Goal: Task Accomplishment & Management: Use online tool/utility

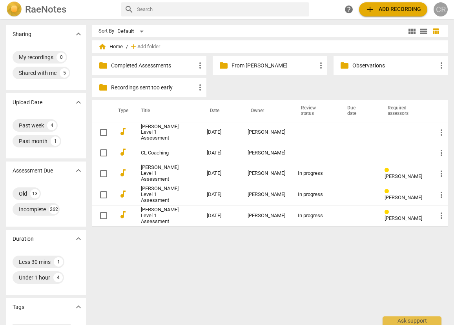
click at [441, 10] on div "CR" at bounding box center [441, 9] width 14 height 14
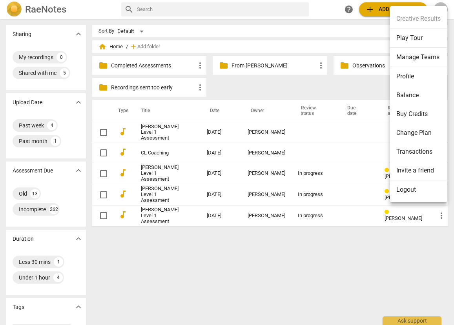
click at [424, 58] on li "Manage Teams" at bounding box center [418, 57] width 57 height 19
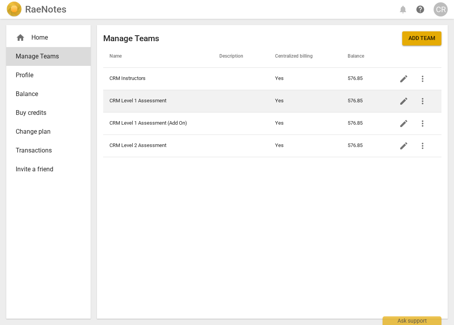
click at [143, 100] on td "CRM Level 1 Assessment" at bounding box center [158, 101] width 110 height 22
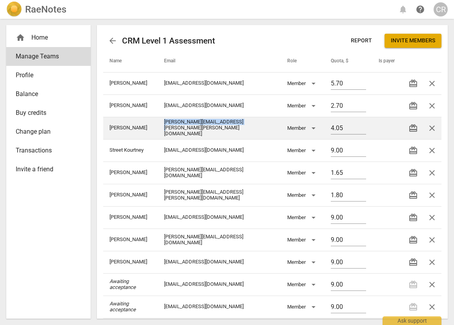
drag, startPoint x: 253, startPoint y: 127, endPoint x: 175, endPoint y: 127, distance: 77.7
click at [175, 127] on td "[PERSON_NAME][EMAIL_ADDRESS][PERSON_NAME][PERSON_NAME][DOMAIN_NAME]" at bounding box center [219, 128] width 123 height 22
copy td "[PERSON_NAME][EMAIL_ADDRESS][PERSON_NAME][PERSON_NAME][DOMAIN_NAME]"
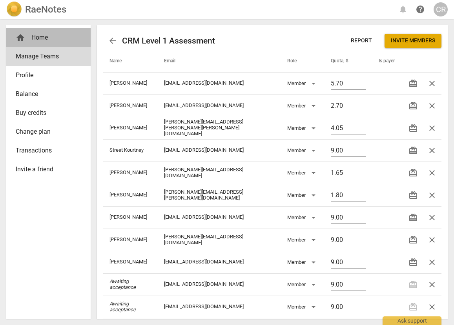
click at [36, 38] on div "home Home" at bounding box center [45, 37] width 59 height 9
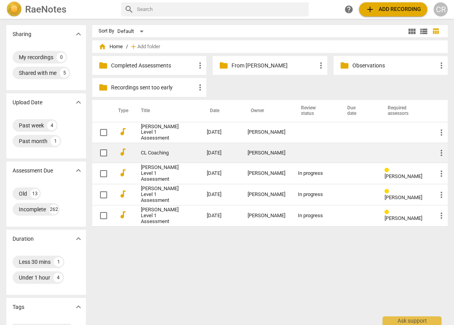
click at [166, 151] on link "CL Coaching" at bounding box center [160, 153] width 38 height 6
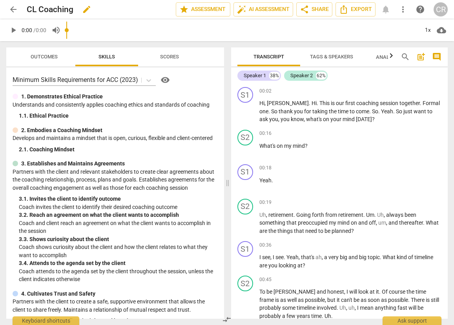
click at [86, 7] on span "edit" at bounding box center [86, 9] width 9 height 9
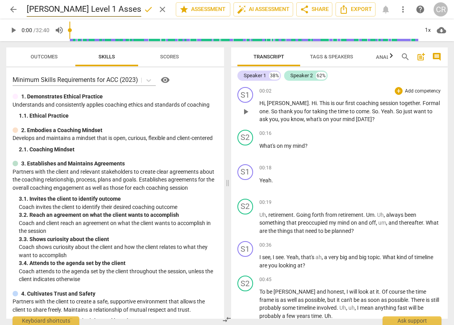
type input "[PERSON_NAME] Level 1 Assessment"
click at [356, 108] on span "come" at bounding box center [362, 111] width 13 height 6
click at [193, 9] on span "star Assessment" at bounding box center [202, 9] width 47 height 9
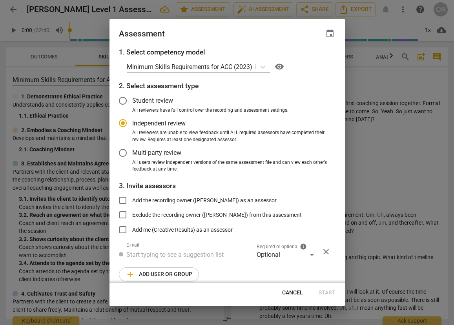
radio input "false"
click at [123, 214] on input "Exclude the recording owner ([PERSON_NAME]) from this assessment" at bounding box center [122, 215] width 19 height 19
checkbox input "true"
radio input "false"
click at [146, 257] on input "text" at bounding box center [190, 255] width 129 height 13
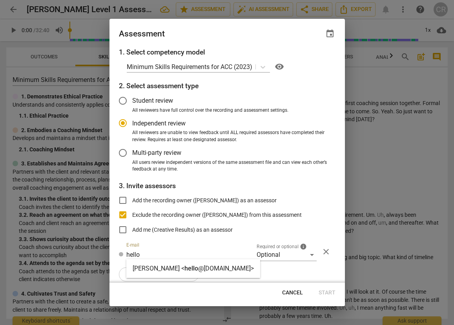
type input "hello"
click at [159, 270] on strong "[PERSON_NAME] <" at bounding box center [159, 268] width 52 height 7
radio input "false"
type input "[PERSON_NAME] <[EMAIL_ADDRESS][DOMAIN_NAME]>"
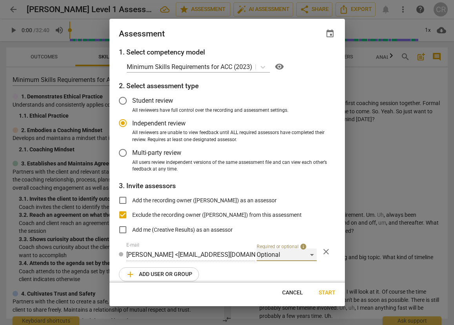
click at [274, 256] on div "Optional" at bounding box center [287, 255] width 60 height 13
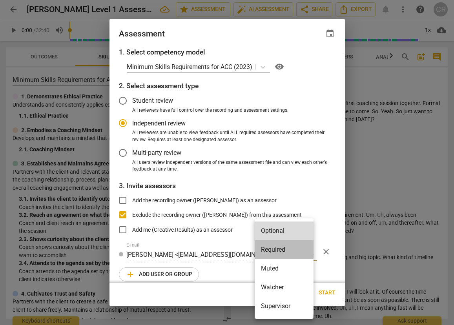
click at [273, 247] on li "Required" at bounding box center [284, 249] width 59 height 19
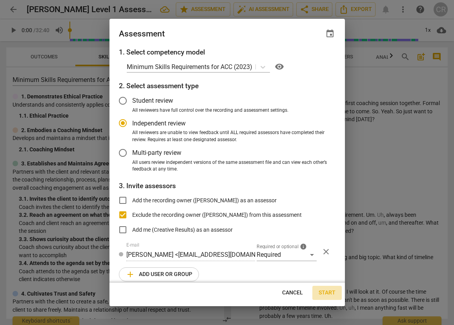
click at [330, 291] on span "Start" at bounding box center [327, 293] width 17 height 8
radio input "false"
type input "Creative Results <[EMAIL_ADDRESS][DOMAIN_NAME]>"
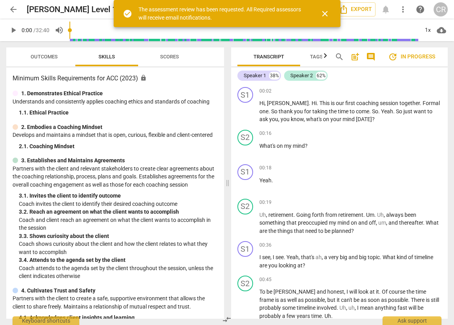
click at [12, 7] on span "arrow_back" at bounding box center [13, 9] width 9 height 9
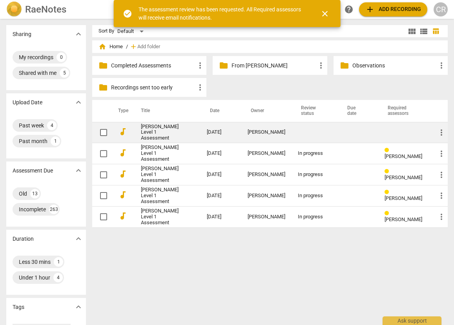
click at [159, 130] on link "[PERSON_NAME] Level 1 Assessment" at bounding box center [160, 133] width 38 height 18
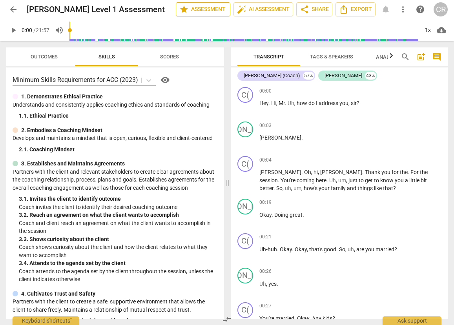
click at [208, 8] on span "star Assessment" at bounding box center [202, 9] width 47 height 9
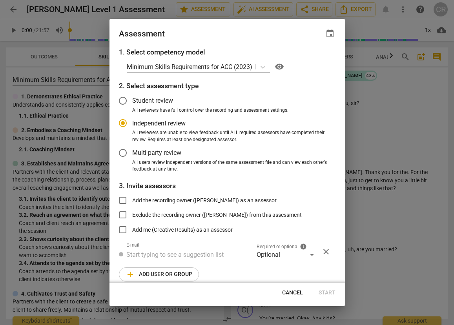
radio input "false"
click at [124, 214] on input "Exclude the recording owner ([PERSON_NAME]) from this assessment" at bounding box center [122, 215] width 19 height 19
checkbox input "true"
radio input "false"
click at [140, 253] on input "text" at bounding box center [190, 255] width 129 height 13
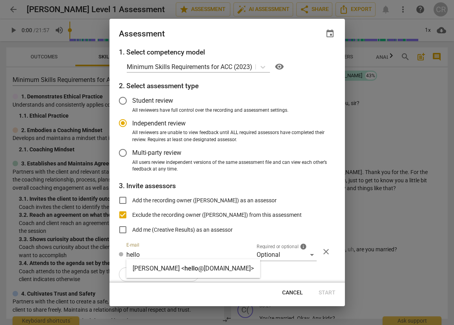
type input "hello"
click at [149, 267] on strong "[PERSON_NAME] <" at bounding box center [159, 268] width 52 height 7
radio input "false"
type input "[PERSON_NAME] <[EMAIL_ADDRESS][DOMAIN_NAME]>"
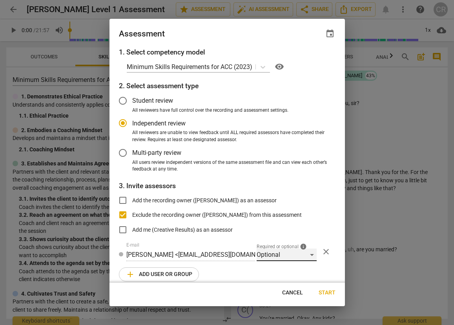
click at [269, 253] on div "Optional" at bounding box center [287, 255] width 60 height 13
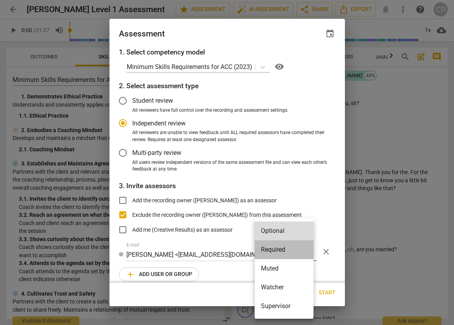
click at [270, 248] on li "Required" at bounding box center [284, 249] width 59 height 19
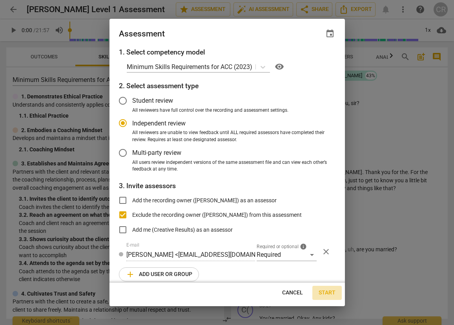
click at [327, 294] on span "Start" at bounding box center [327, 293] width 17 height 8
radio input "false"
type input "Creative Results <[EMAIL_ADDRESS][DOMAIN_NAME]>"
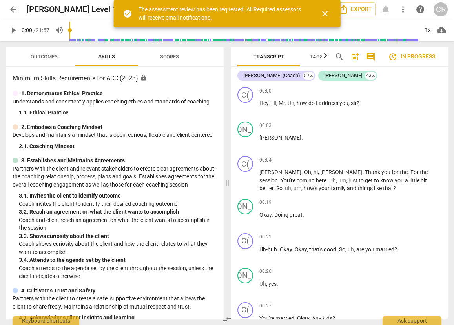
click at [13, 7] on span "arrow_back" at bounding box center [13, 9] width 9 height 9
